Goal: Use online tool/utility: Utilize a website feature to perform a specific function

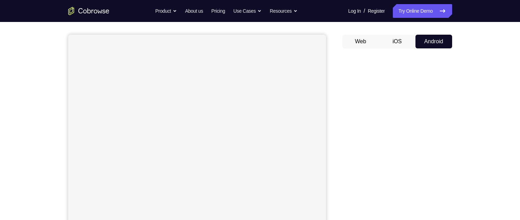
scroll to position [55, 0]
click at [470, 121] on div "Your Support Agent Your Customer Web iOS Android Next Steps We’d be happy to gi…" at bounding box center [260, 193] width 439 height 452
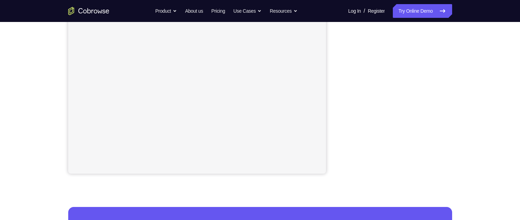
scroll to position [156, 0]
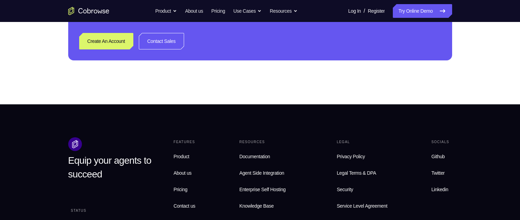
scroll to position [370, 0]
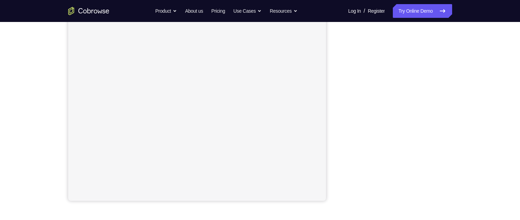
scroll to position [149, 0]
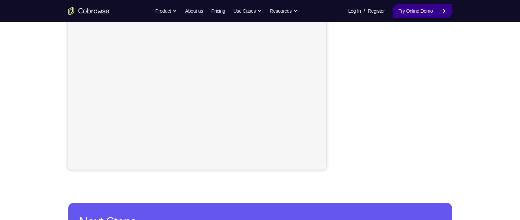
click at [432, 10] on link "Try Online Demo" at bounding box center [422, 11] width 59 height 14
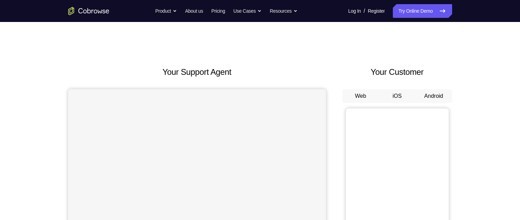
click at [436, 94] on button "Android" at bounding box center [433, 96] width 37 height 14
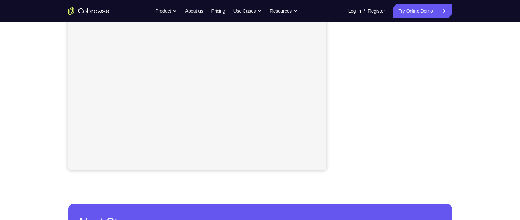
scroll to position [149, 0]
